Goal: Browse casually

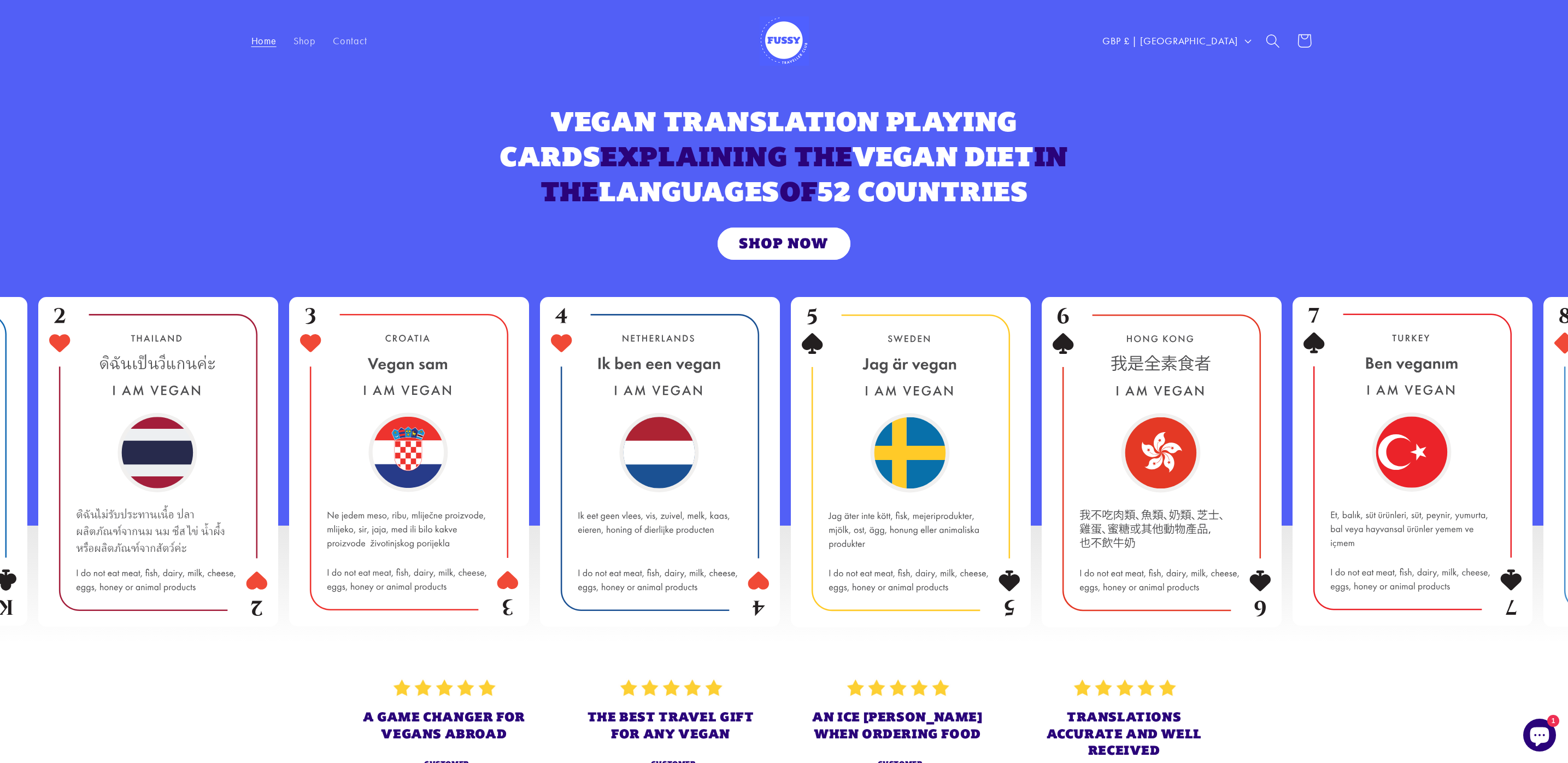
click at [781, 48] on img at bounding box center [784, 41] width 49 height 49
